Goal: Information Seeking & Learning: Check status

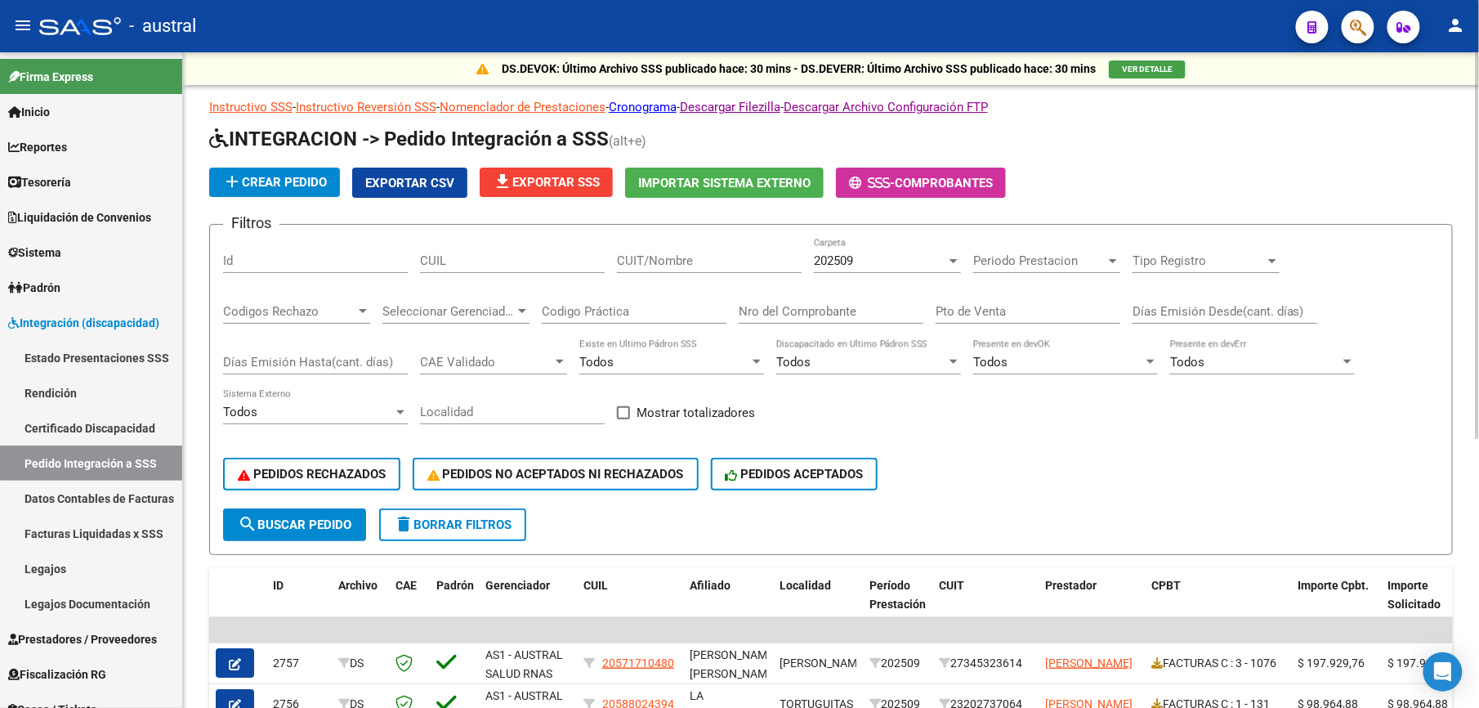
click at [436, 27] on span "delete Borrar Filtros" at bounding box center [453, 524] width 118 height 15
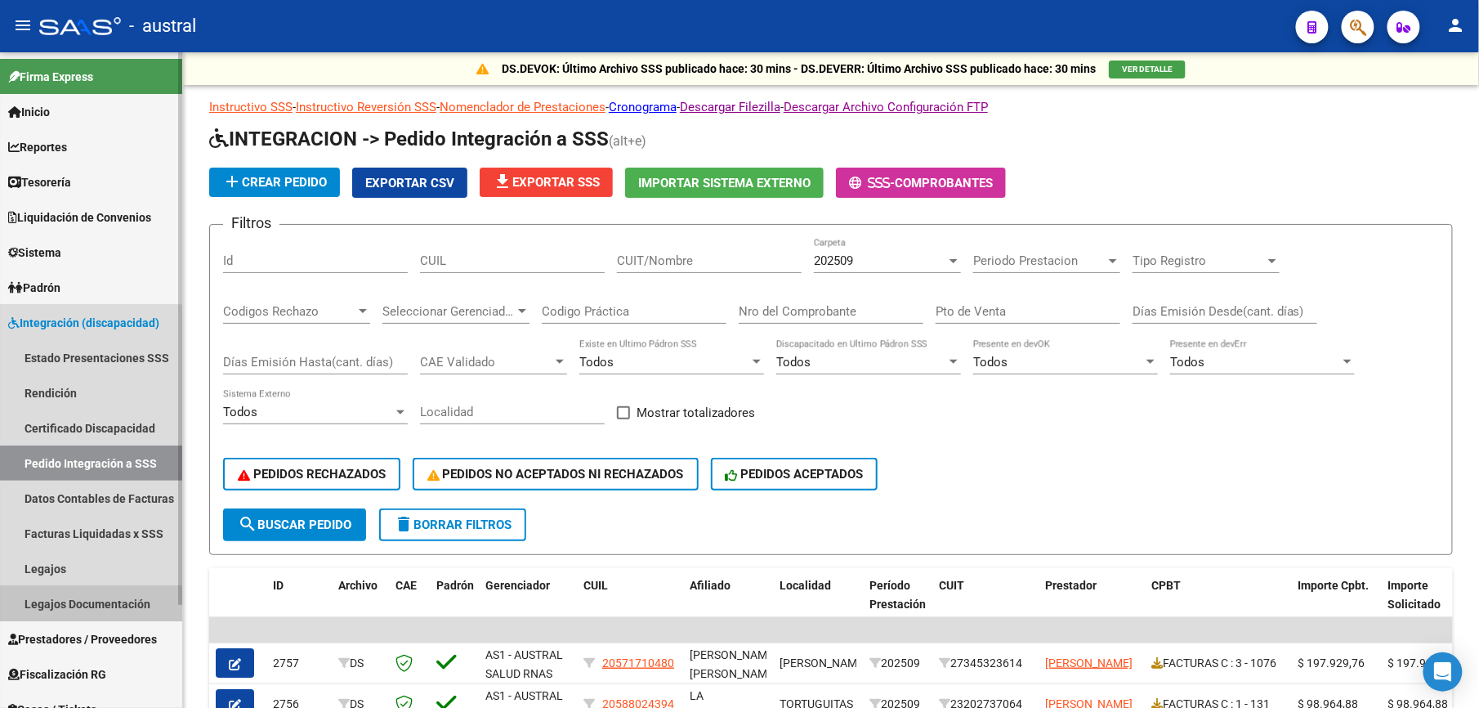
click at [89, 27] on link "Legajos Documentación" at bounding box center [91, 603] width 182 height 35
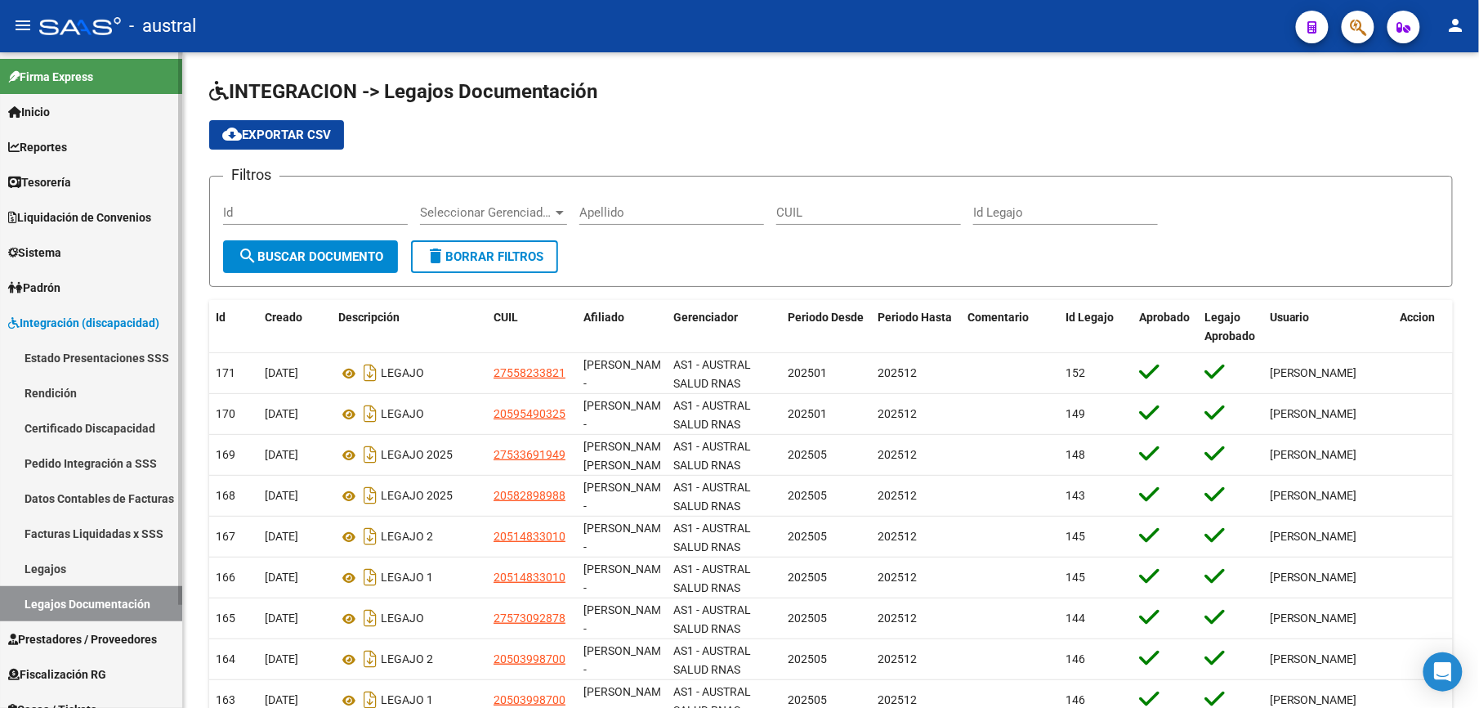
scroll to position [109, 0]
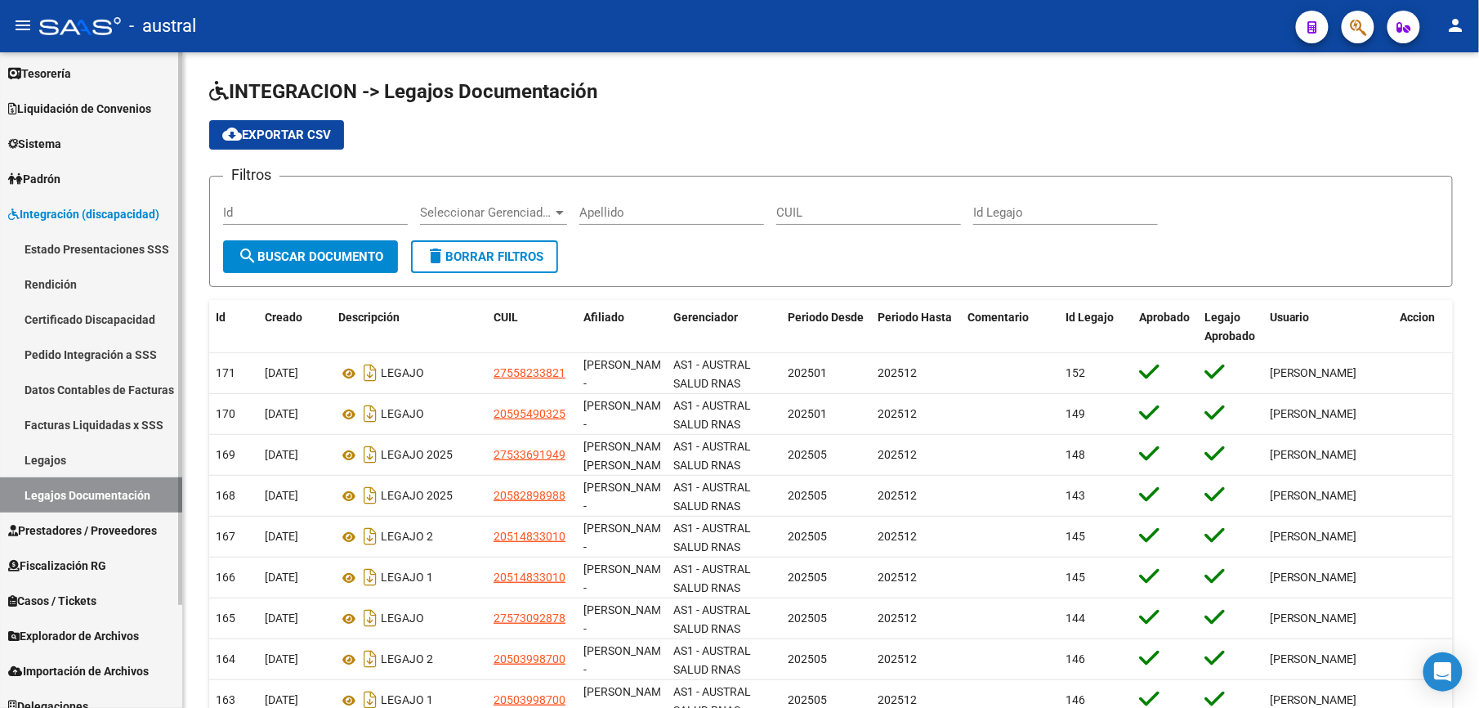
click at [92, 27] on link "Prestadores / Proveedores" at bounding box center [91, 529] width 182 height 35
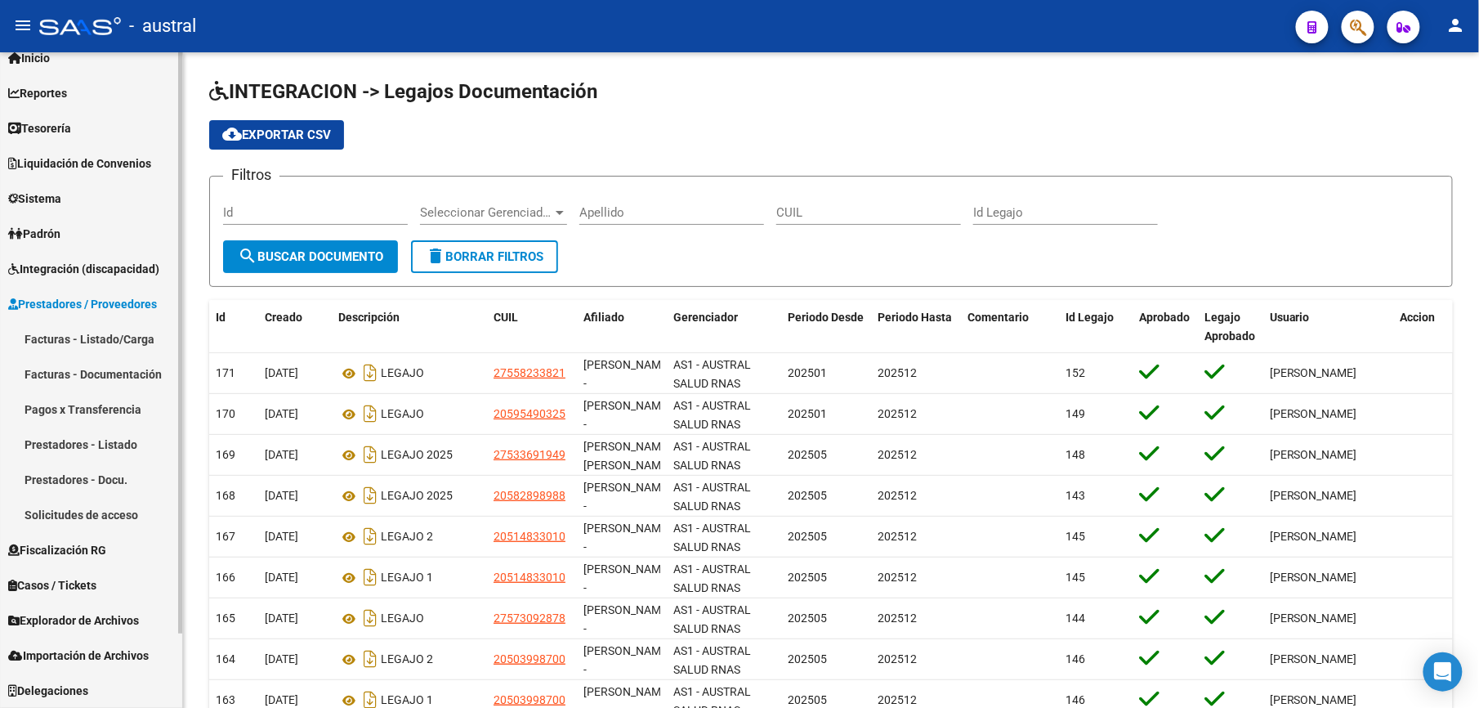
scroll to position [53, 0]
click at [69, 27] on span "Integración (discapacidad)" at bounding box center [83, 270] width 151 height 18
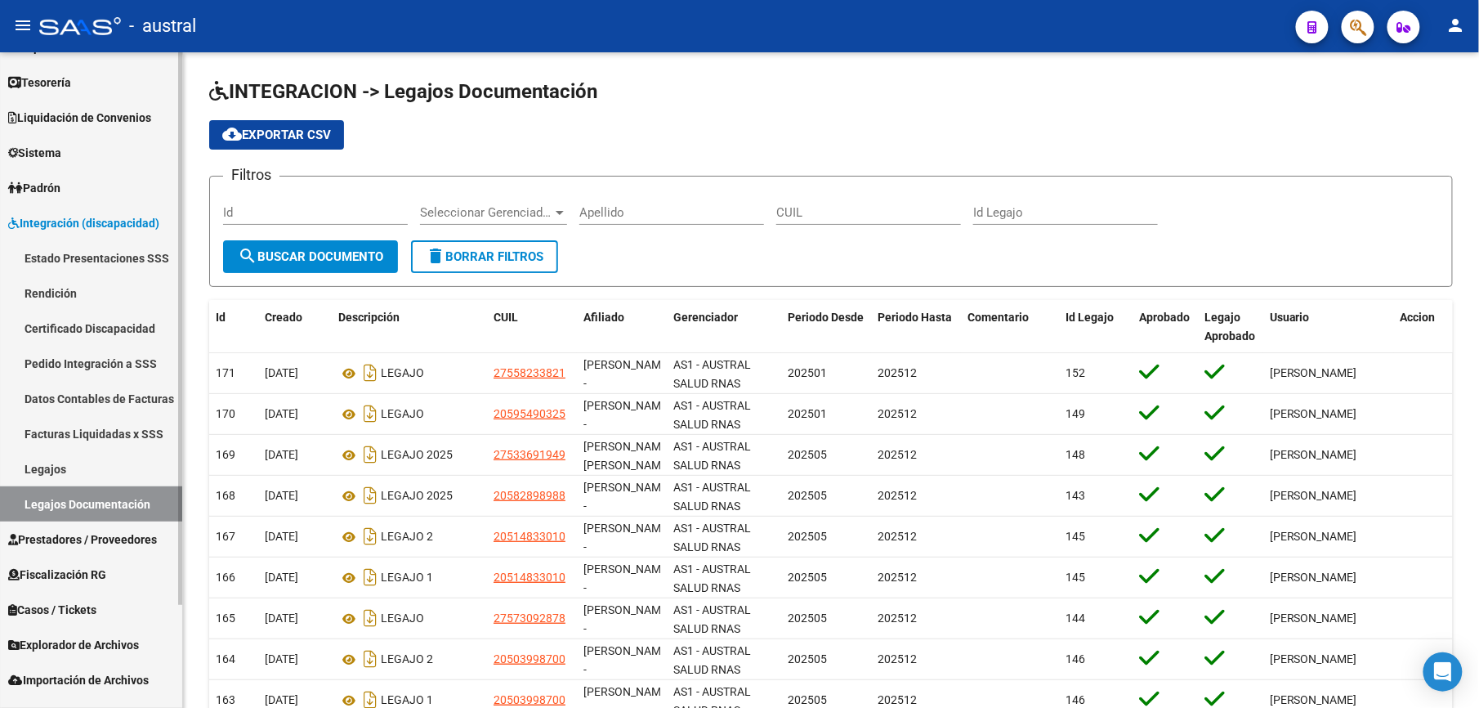
scroll to position [124, 0]
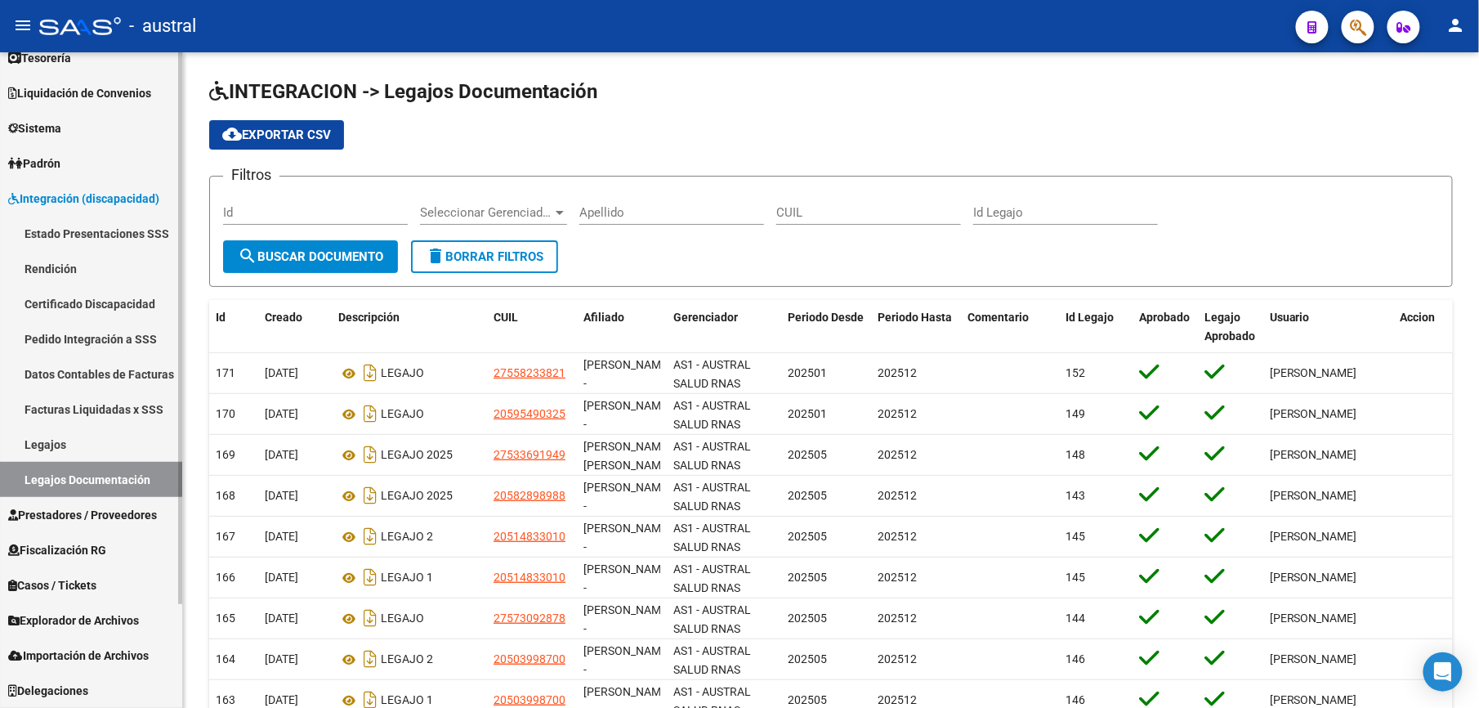
click at [85, 27] on link "Certificado Discapacidad" at bounding box center [91, 303] width 182 height 35
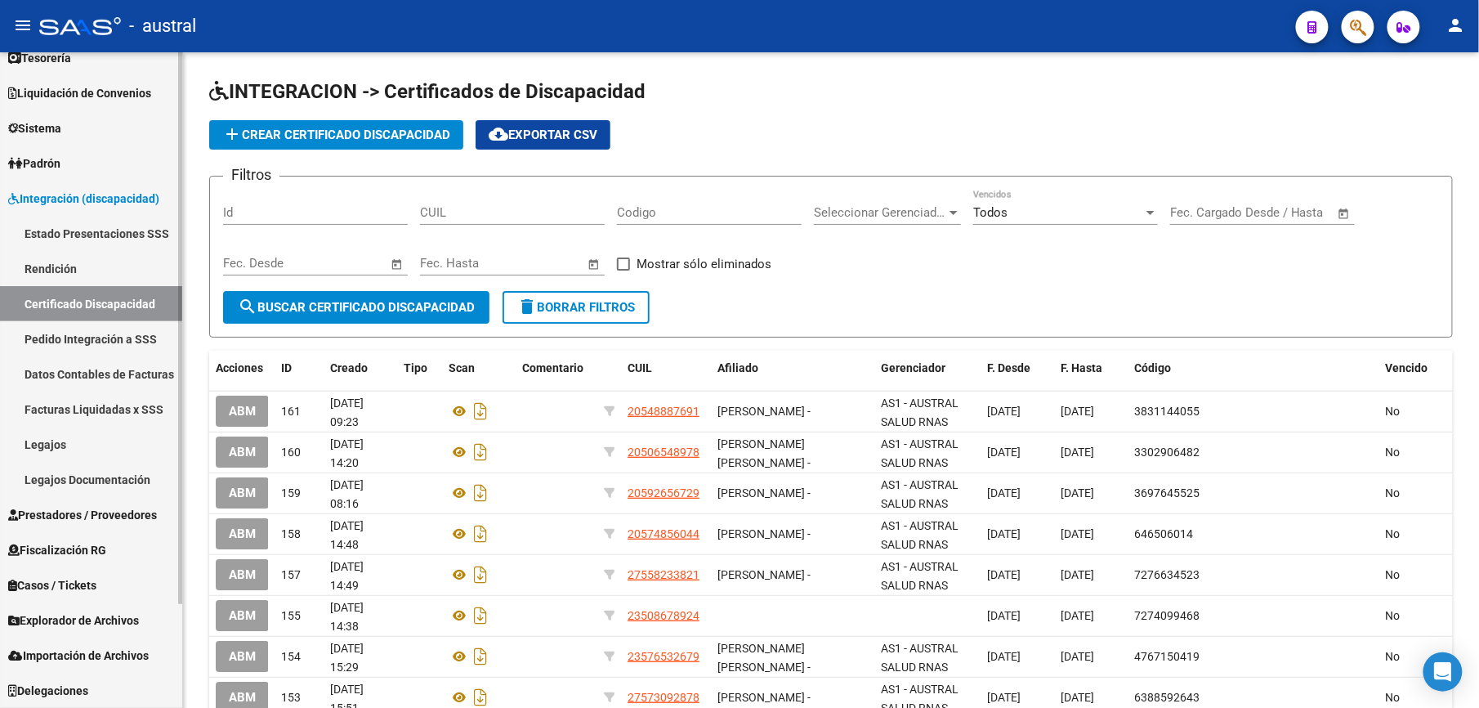
click at [74, 27] on link "Legajos Documentación" at bounding box center [91, 479] width 182 height 35
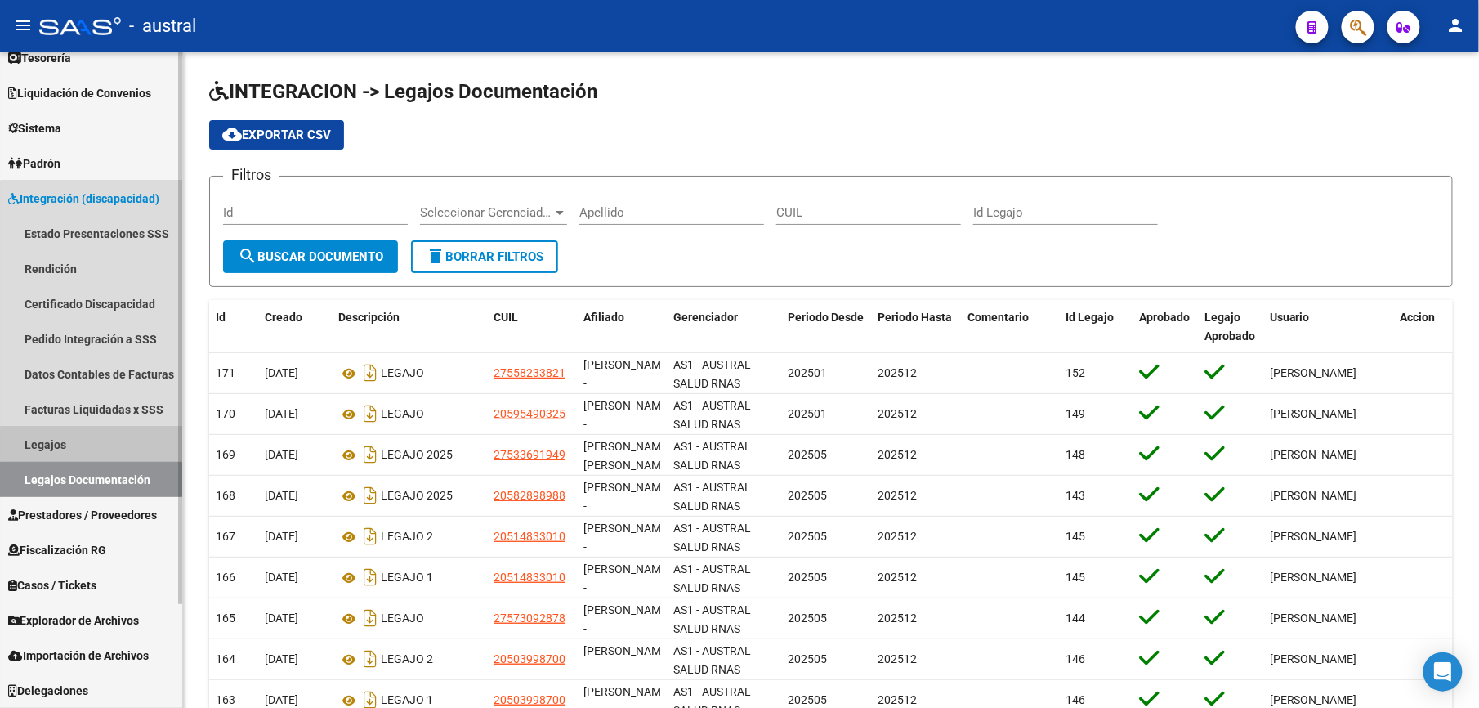
click at [105, 27] on link "Legajos" at bounding box center [91, 444] width 182 height 35
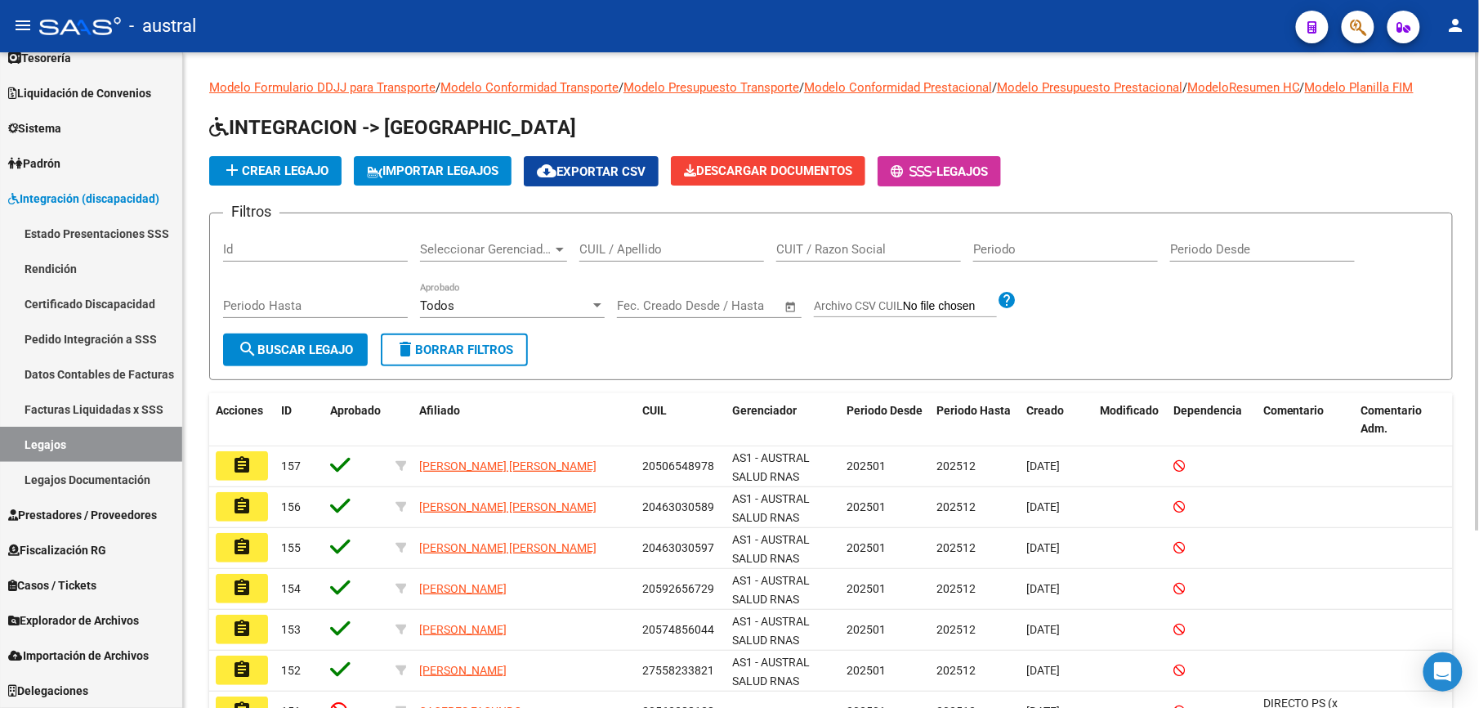
click at [526, 27] on input "CUIL / Apellido" at bounding box center [671, 249] width 185 height 15
paste input "52197737"
type input "52197737"
click at [307, 27] on span "search Buscar Legajo" at bounding box center [295, 349] width 115 height 15
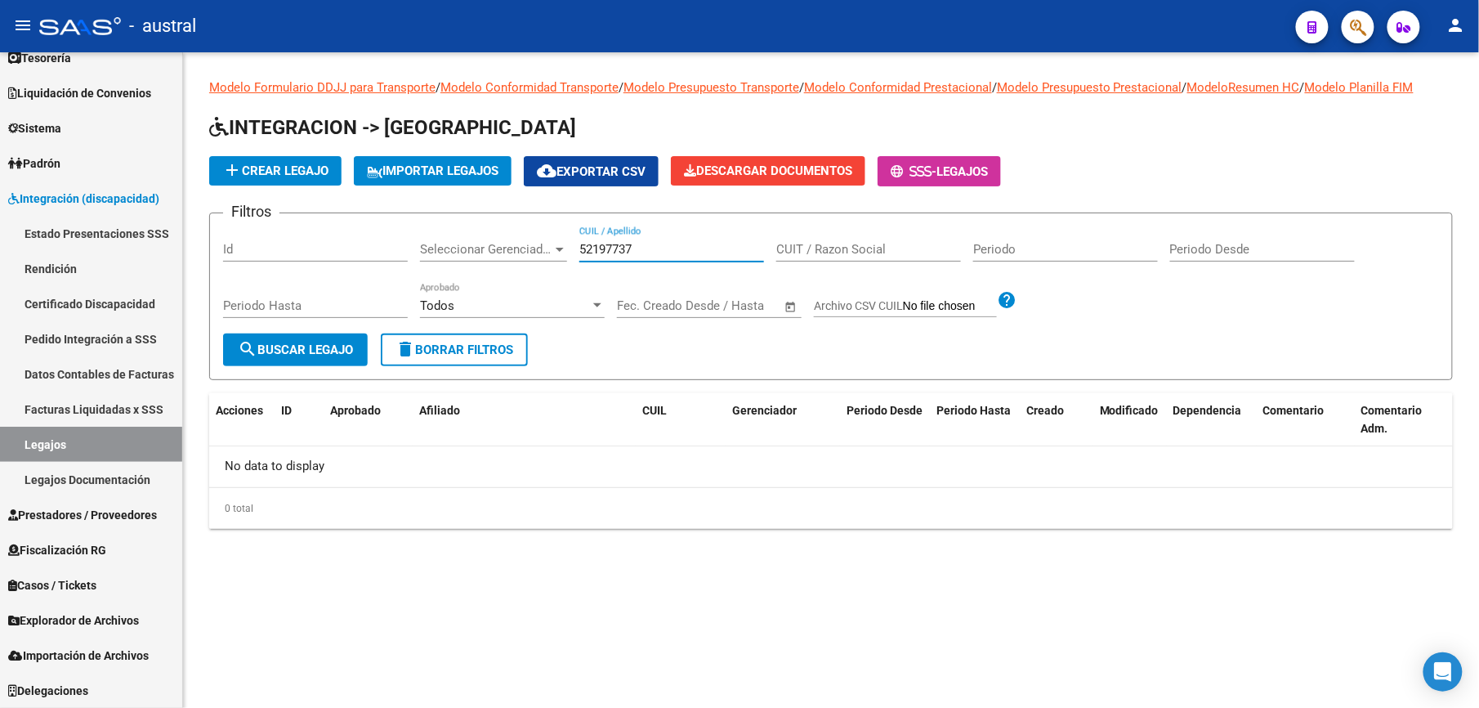
drag, startPoint x: 658, startPoint y: 253, endPoint x: 530, endPoint y: 252, distance: 127.5
click at [526, 27] on div "Filtros Id Seleccionar Gerenciador Seleccionar Gerenciador 52197737 CUIL / Apel…" at bounding box center [831, 279] width 1216 height 107
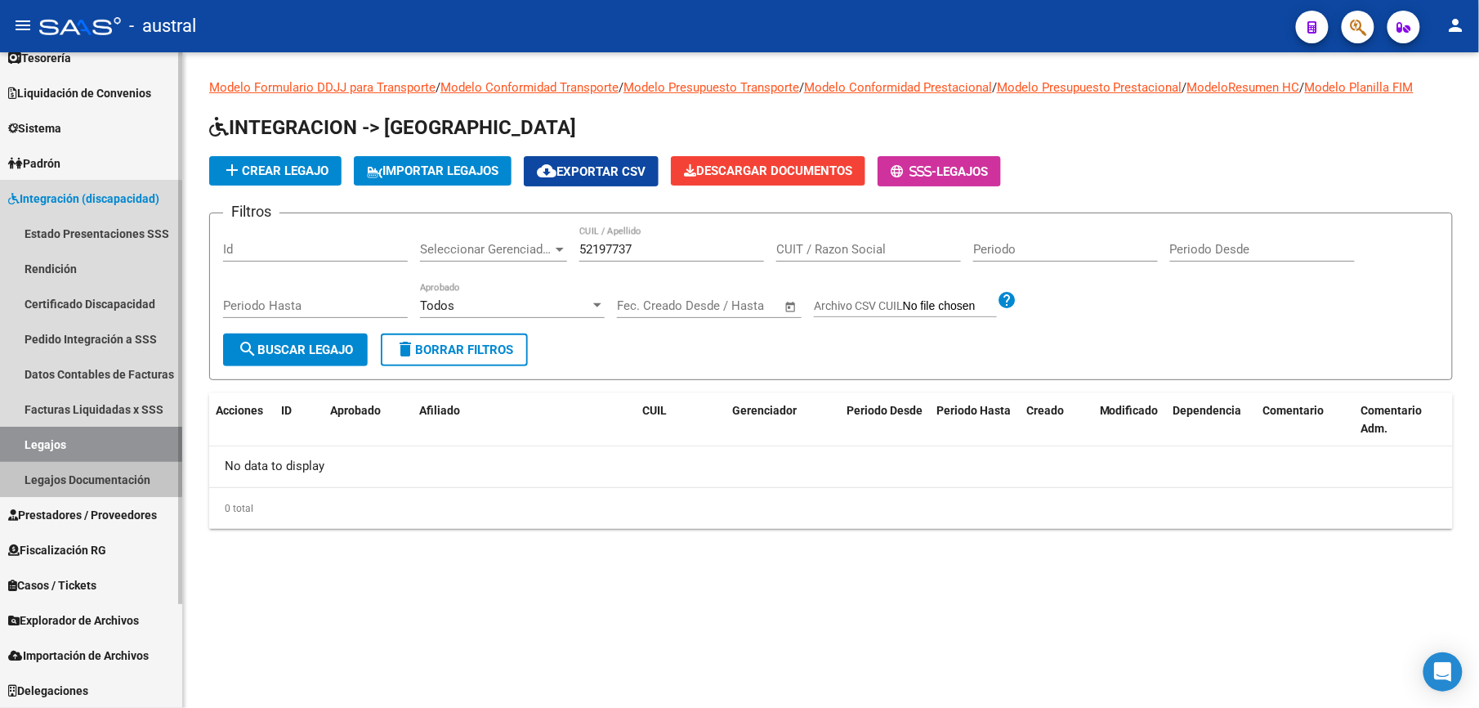
click at [60, 27] on link "Legajos Documentación" at bounding box center [91, 479] width 182 height 35
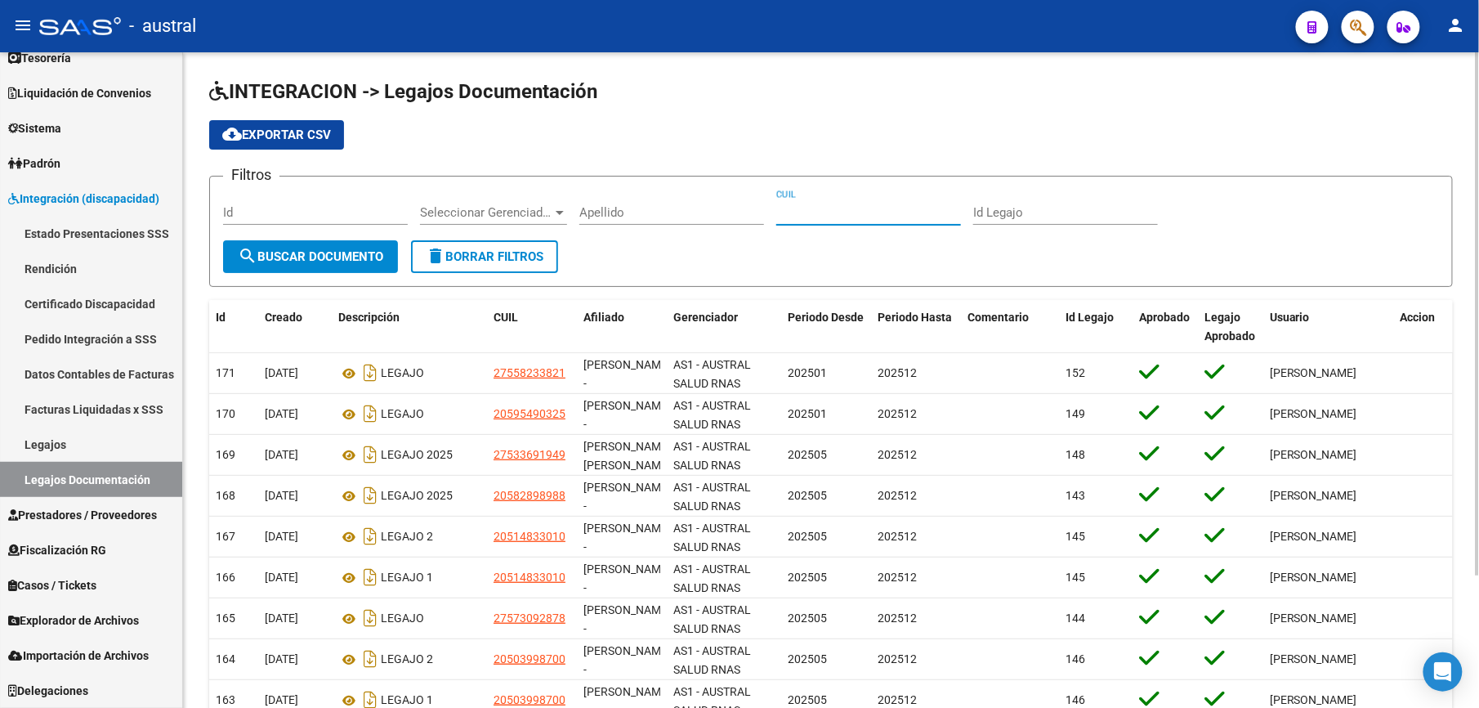
click at [526, 27] on input "CUIL" at bounding box center [868, 212] width 185 height 15
paste input "52197737"
type input "52197737"
click at [291, 27] on span "search Buscar Documento" at bounding box center [310, 256] width 145 height 15
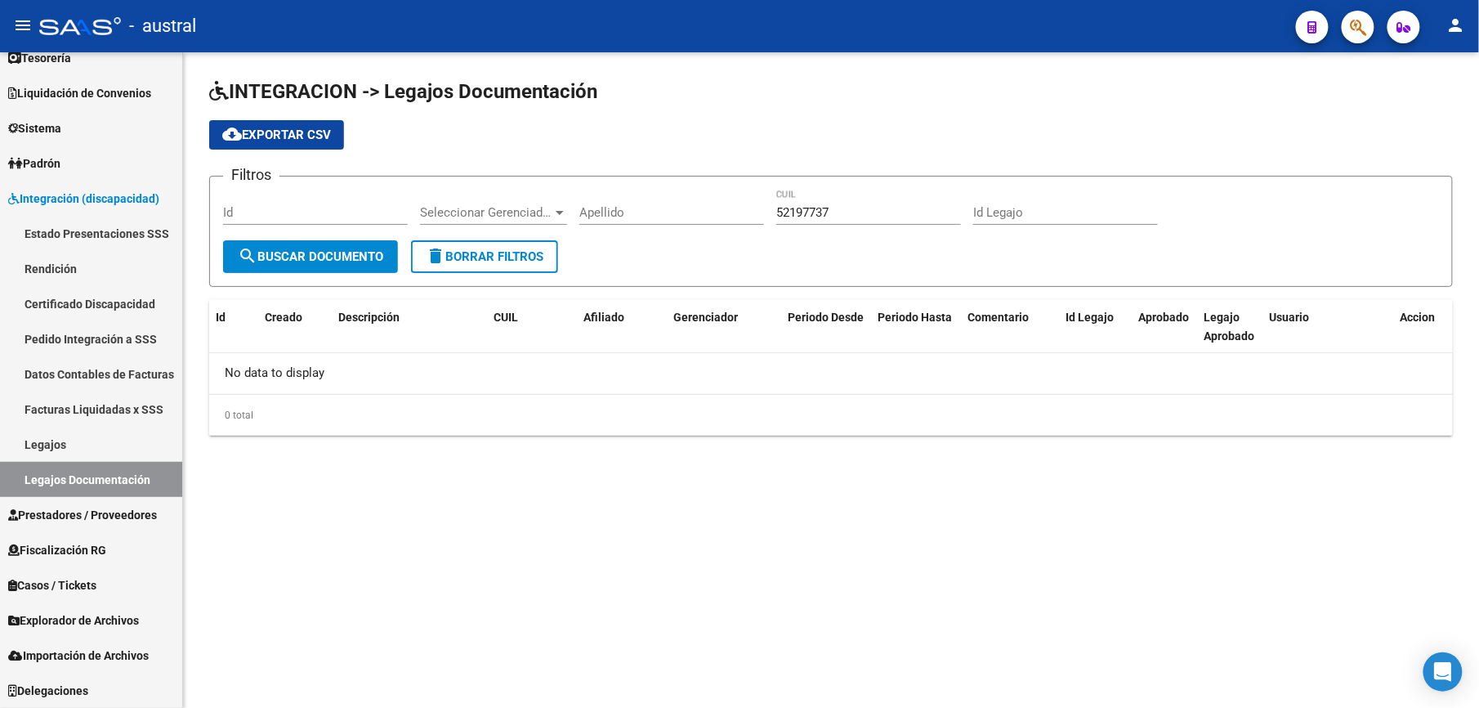
click at [526, 27] on input "Apellido" at bounding box center [671, 212] width 185 height 15
type input "[PERSON_NAME]"
click at [526, 27] on input "52197737" at bounding box center [868, 212] width 185 height 15
click at [357, 27] on span "search Buscar Documento" at bounding box center [310, 256] width 145 height 15
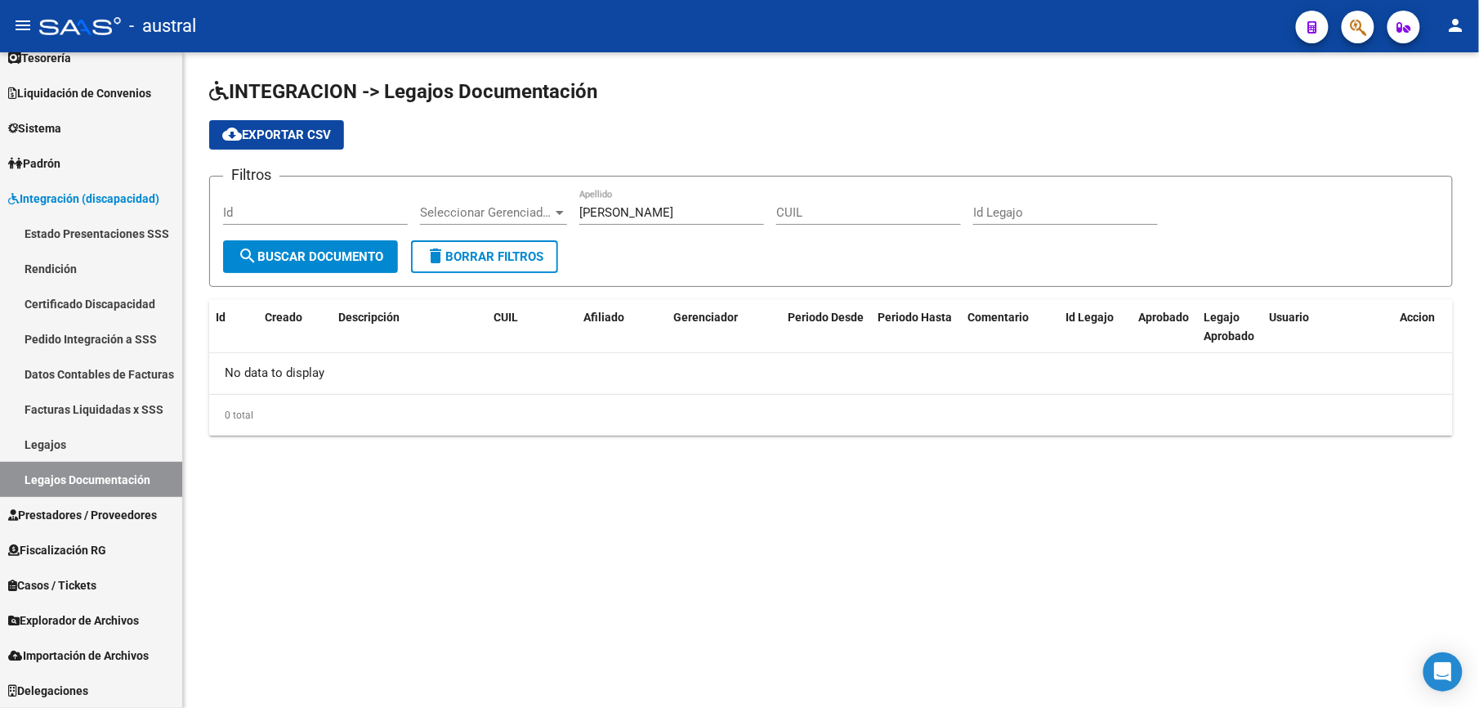
drag, startPoint x: 835, startPoint y: 587, endPoint x: 828, endPoint y: 557, distance: 31.1
click at [526, 27] on mat-sidenav-content "INTEGRACION -> Legajos Documentación cloud_download Exportar CSV Filtros Id Sel…" at bounding box center [831, 380] width 1296 height 656
